Goal: Task Accomplishment & Management: Complete application form

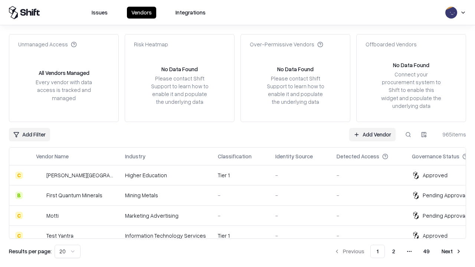
click at [372, 134] on link "Add Vendor" at bounding box center [372, 134] width 46 height 13
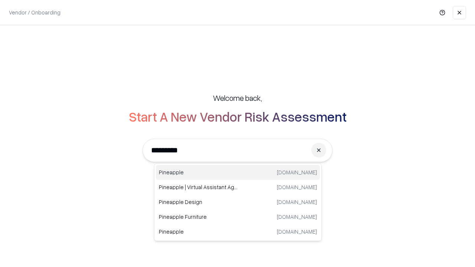
click at [238, 173] on div "Pineapple [DOMAIN_NAME]" at bounding box center [238, 172] width 164 height 15
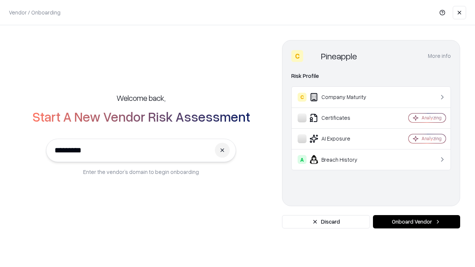
type input "*********"
click at [416, 222] on button "Onboard Vendor" at bounding box center [416, 221] width 87 height 13
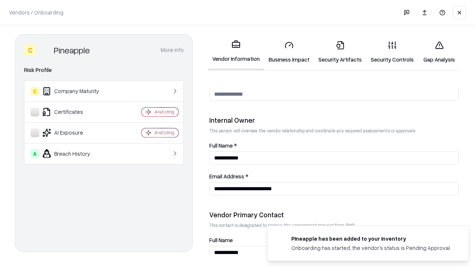
scroll to position [385, 0]
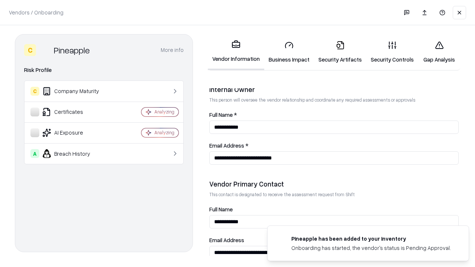
click at [289, 52] on link "Business Impact" at bounding box center [289, 52] width 50 height 35
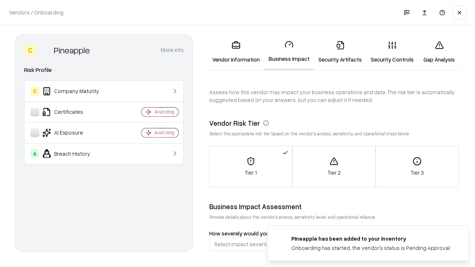
click at [439, 52] on link "Gap Analysis" at bounding box center [439, 52] width 42 height 35
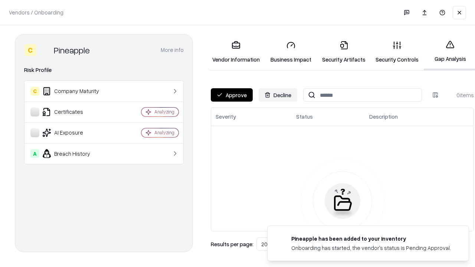
click at [232, 95] on button "Approve" at bounding box center [232, 94] width 42 height 13
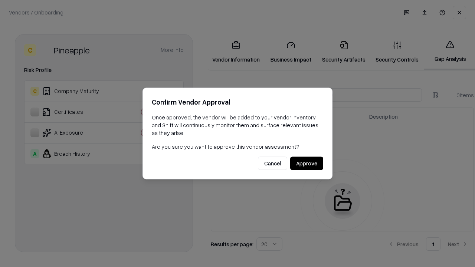
click at [307, 163] on button "Approve" at bounding box center [306, 163] width 33 height 13
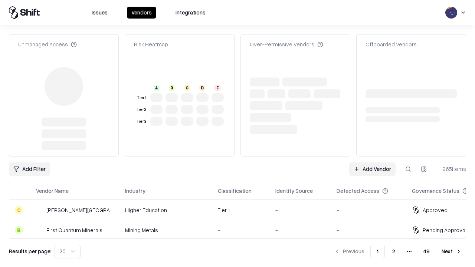
type input "*********"
click at [372, 163] on link "Add Vendor" at bounding box center [372, 169] width 46 height 13
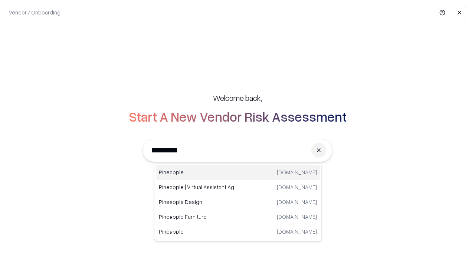
click at [238, 173] on div "Pineapple [DOMAIN_NAME]" at bounding box center [238, 172] width 164 height 15
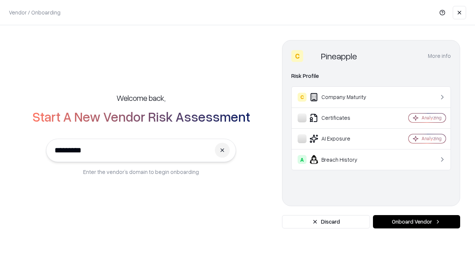
type input "*********"
click at [416, 222] on button "Onboard Vendor" at bounding box center [416, 221] width 87 height 13
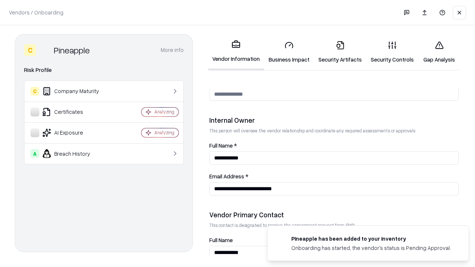
scroll to position [385, 0]
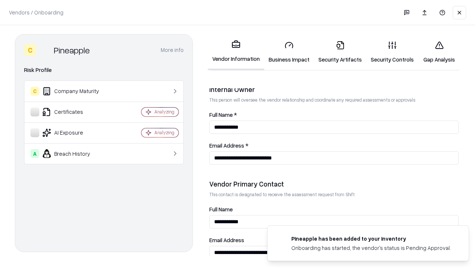
click at [439, 52] on link "Gap Analysis" at bounding box center [439, 52] width 42 height 35
